Goal: Navigation & Orientation: Understand site structure

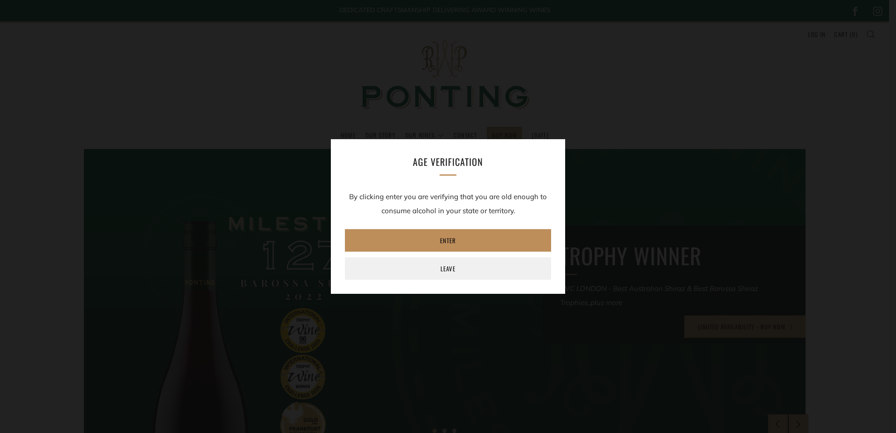
click at [434, 242] on link "Enter" at bounding box center [448, 240] width 206 height 23
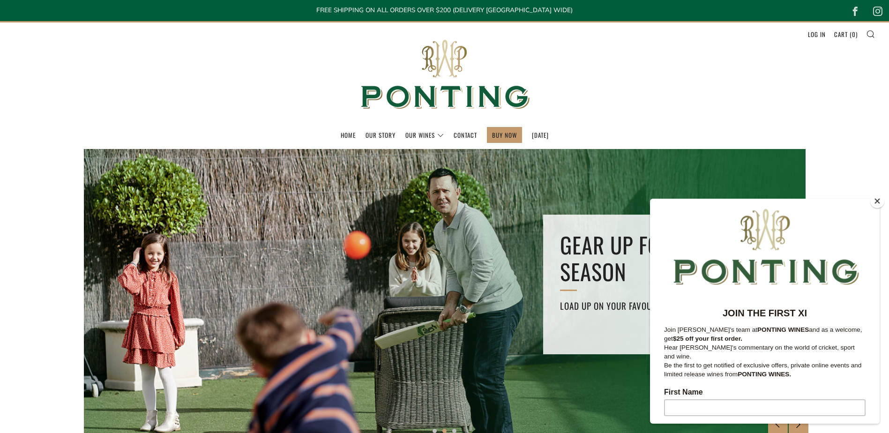
click at [874, 201] on button "Close" at bounding box center [878, 201] width 14 height 14
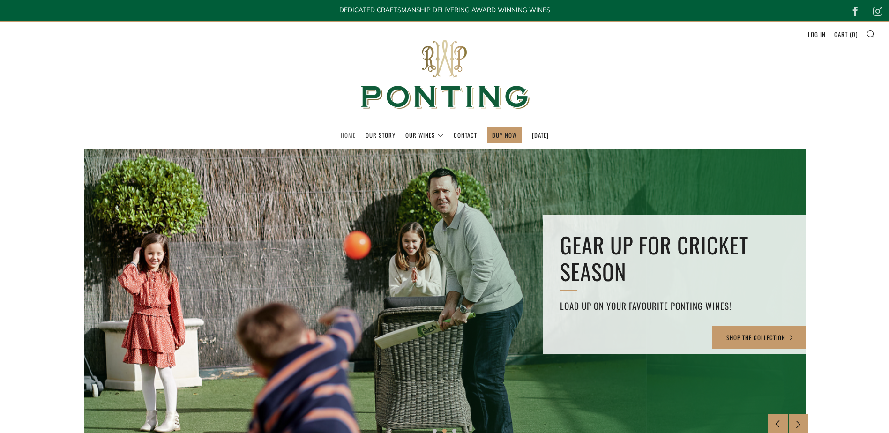
click at [341, 134] on link "Home" at bounding box center [348, 135] width 15 height 15
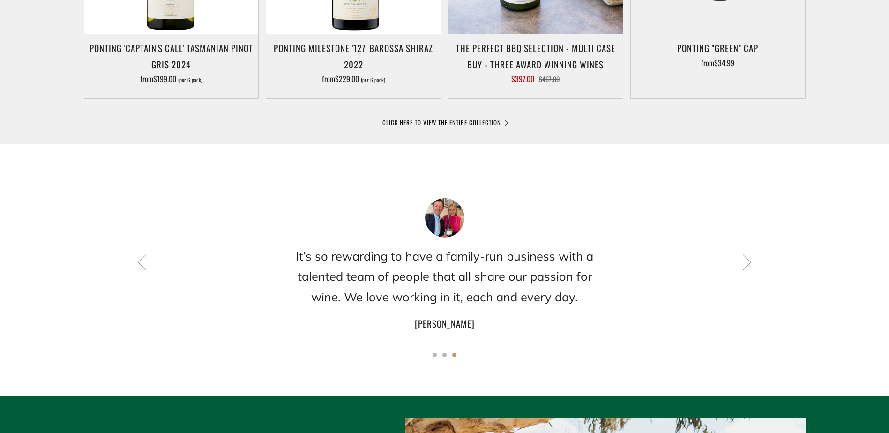
scroll to position [646, 0]
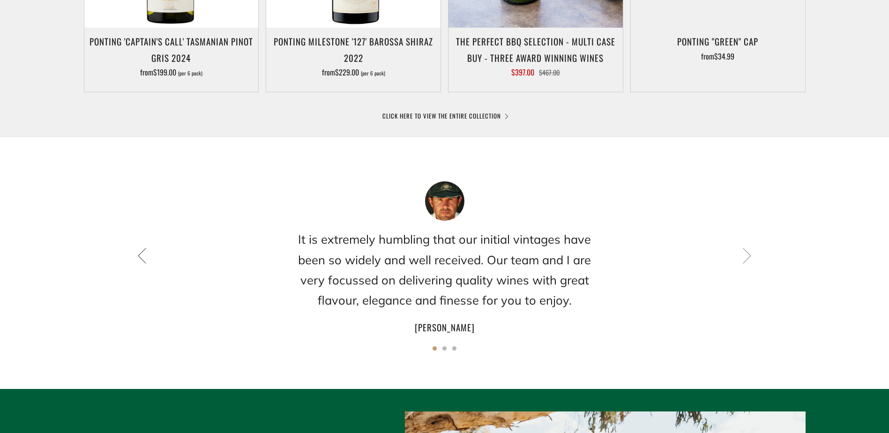
click at [141, 262] on icon at bounding box center [142, 256] width 16 height 16
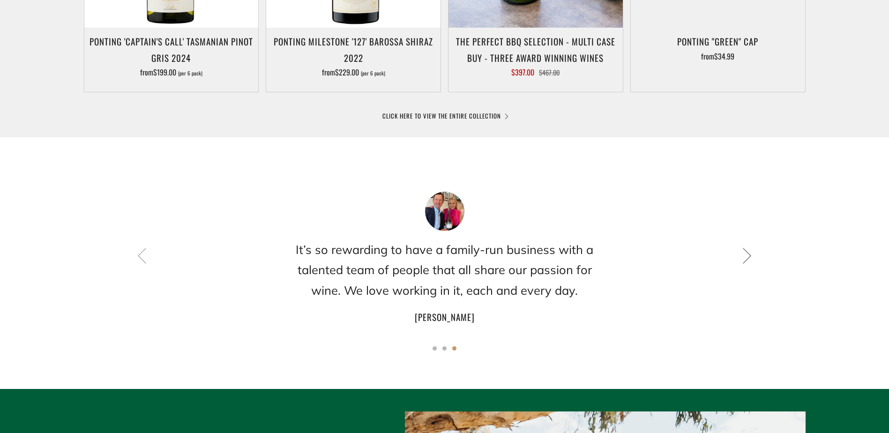
click at [750, 254] on icon at bounding box center [747, 256] width 16 height 16
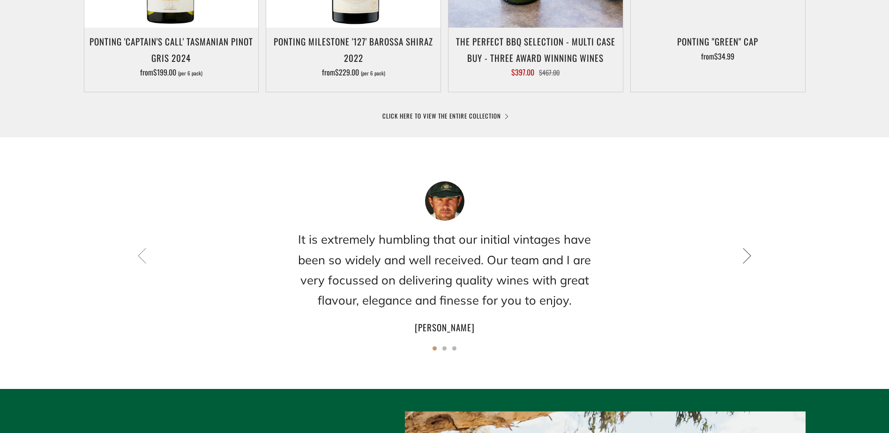
click at [750, 254] on icon at bounding box center [747, 256] width 16 height 16
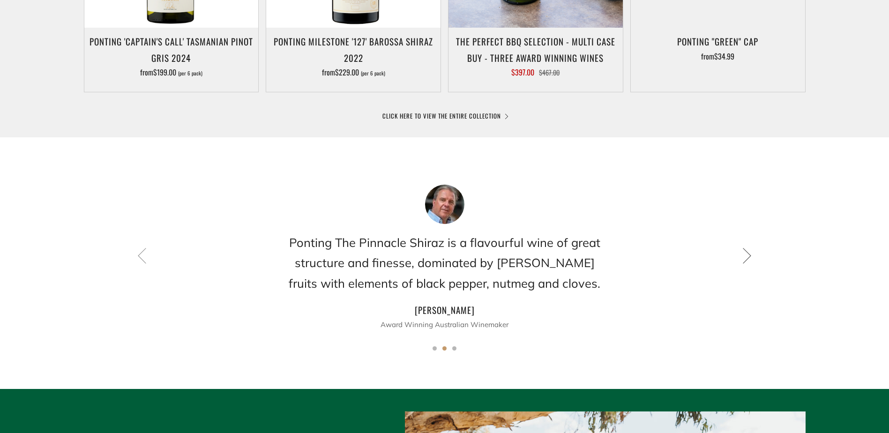
click at [750, 254] on icon at bounding box center [747, 256] width 16 height 16
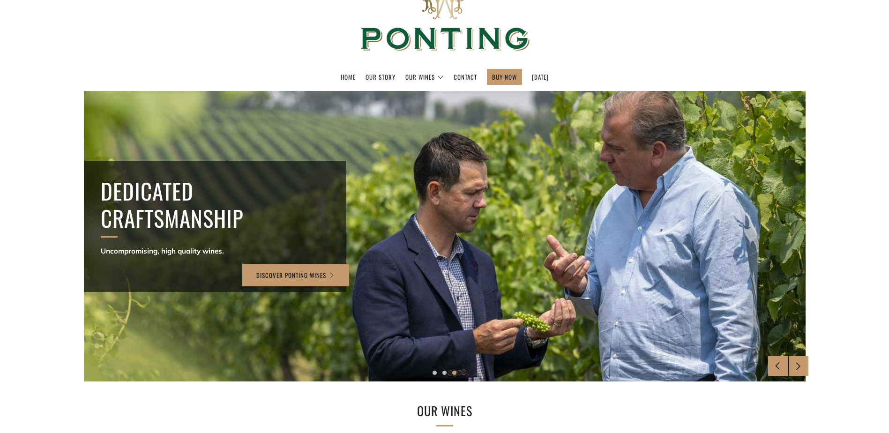
scroll to position [22, 0]
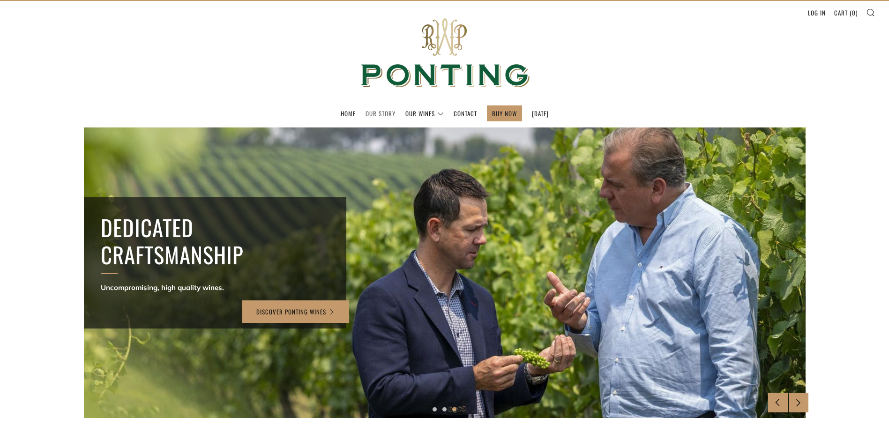
click at [371, 113] on link "Our Story" at bounding box center [381, 113] width 30 height 15
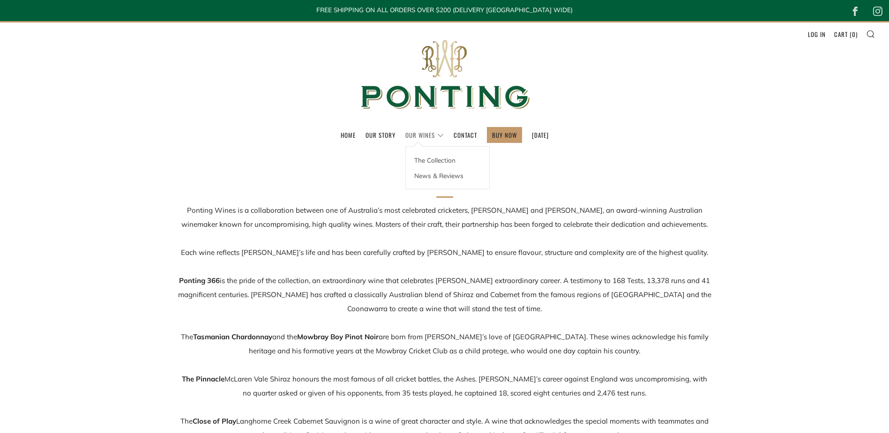
click at [413, 135] on link "Our Wines" at bounding box center [425, 135] width 38 height 15
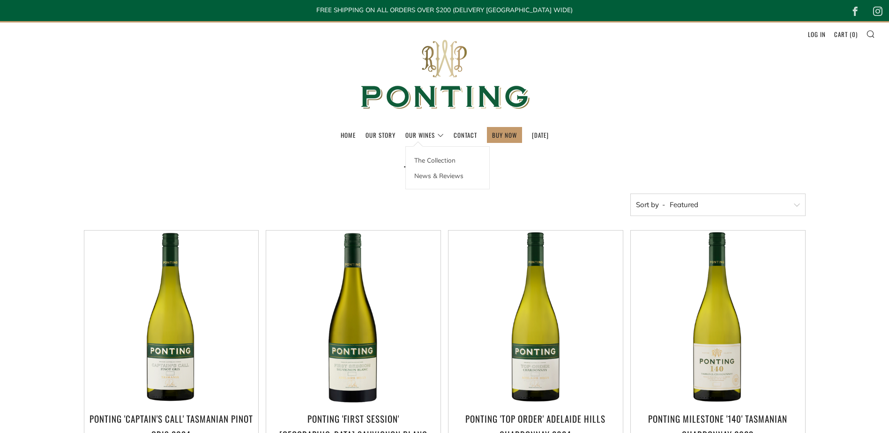
click at [416, 160] on link "The Collection" at bounding box center [447, 159] width 83 height 15
click at [454, 134] on link "Contact" at bounding box center [465, 135] width 23 height 15
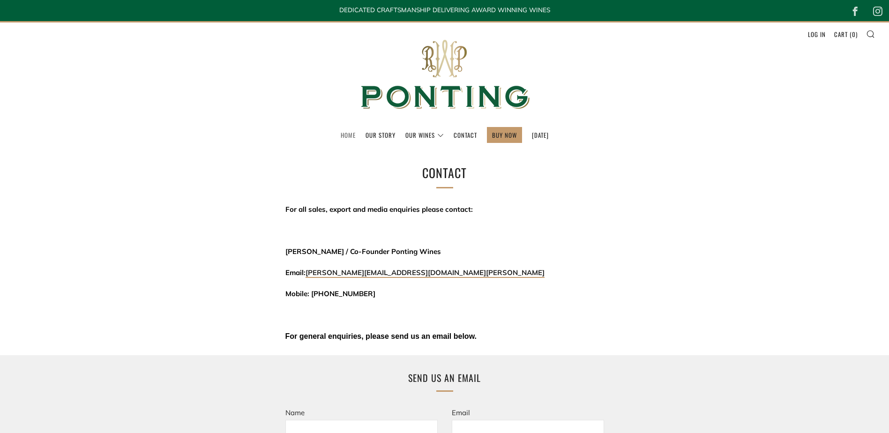
click at [341, 135] on link "Home" at bounding box center [348, 135] width 15 height 15
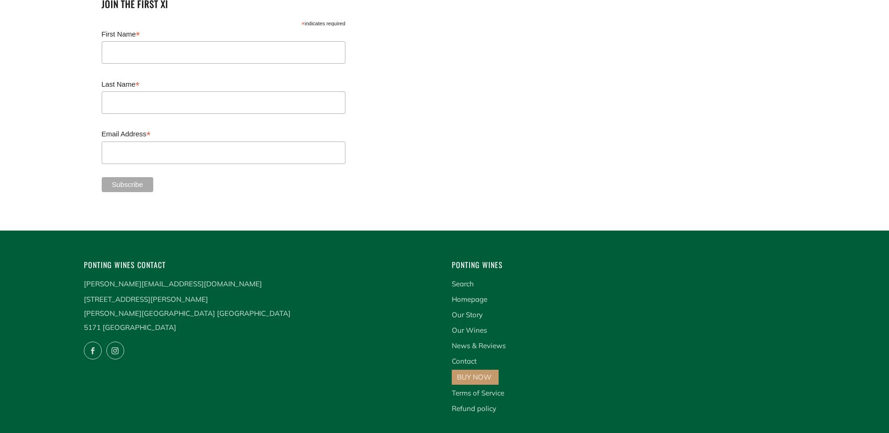
scroll to position [2447, 0]
